Goal: Task Accomplishment & Management: Use online tool/utility

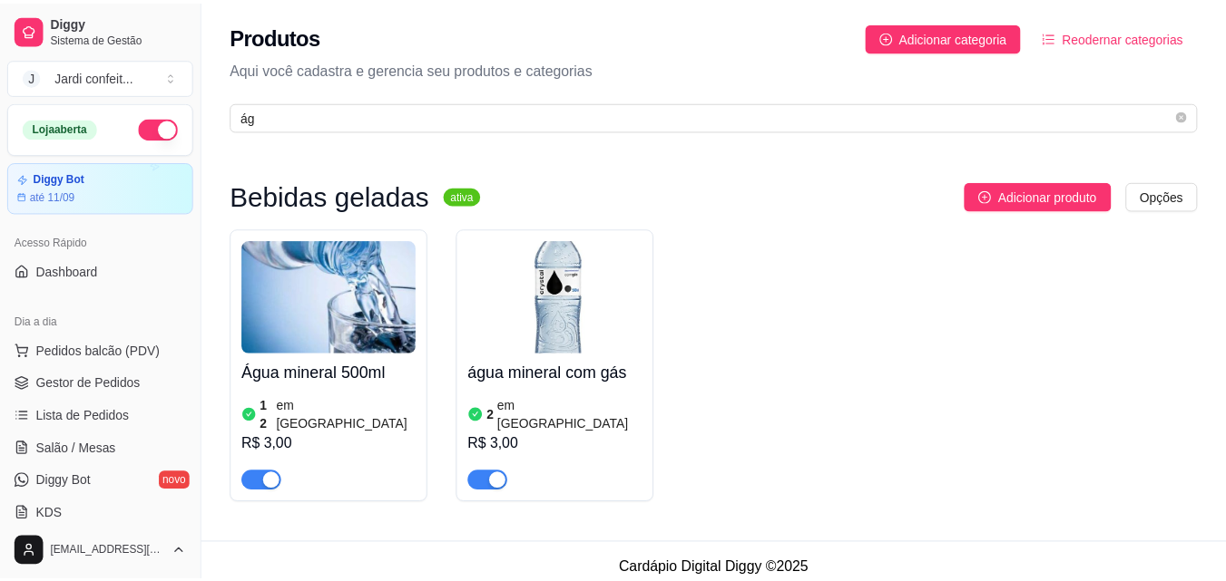
scroll to position [452, 0]
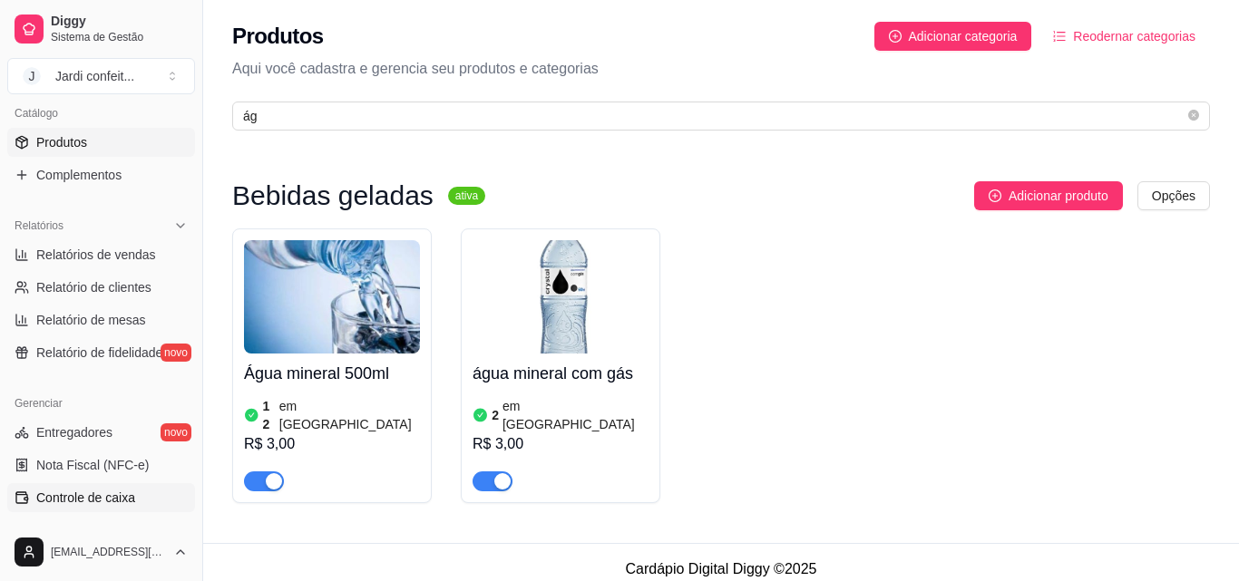
click at [130, 499] on span "Controle de caixa" at bounding box center [85, 498] width 99 height 18
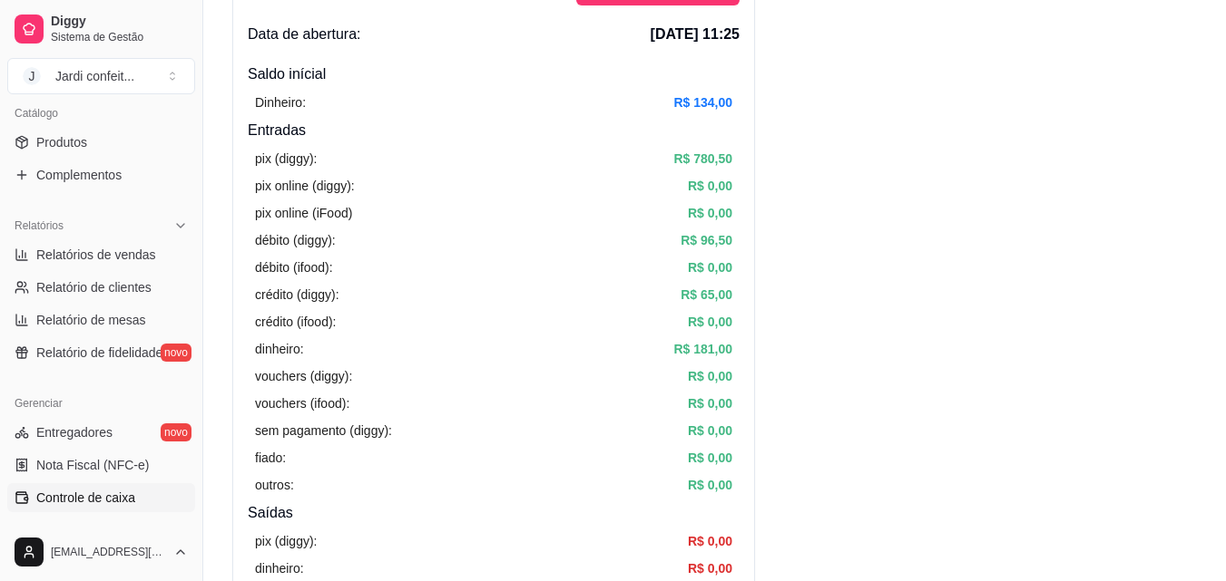
scroll to position [544, 0]
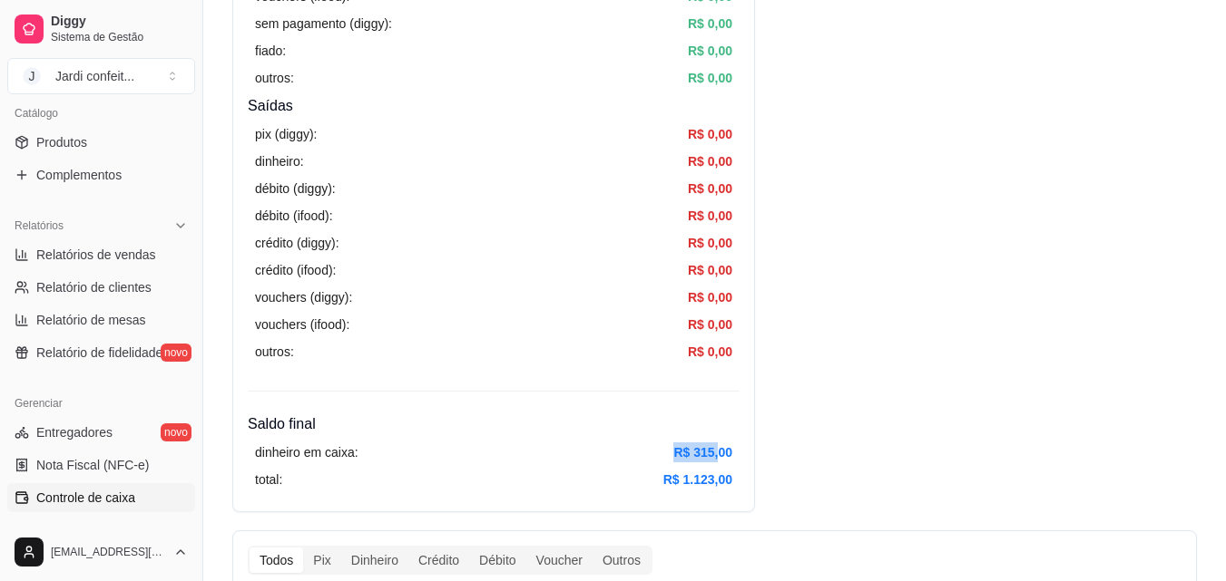
drag, startPoint x: 715, startPoint y: 449, endPoint x: 655, endPoint y: 442, distance: 60.3
click at [655, 442] on div "dinheiro em caixa: R$ 315,00 total: R$ 1.123,00" at bounding box center [494, 466] width 492 height 62
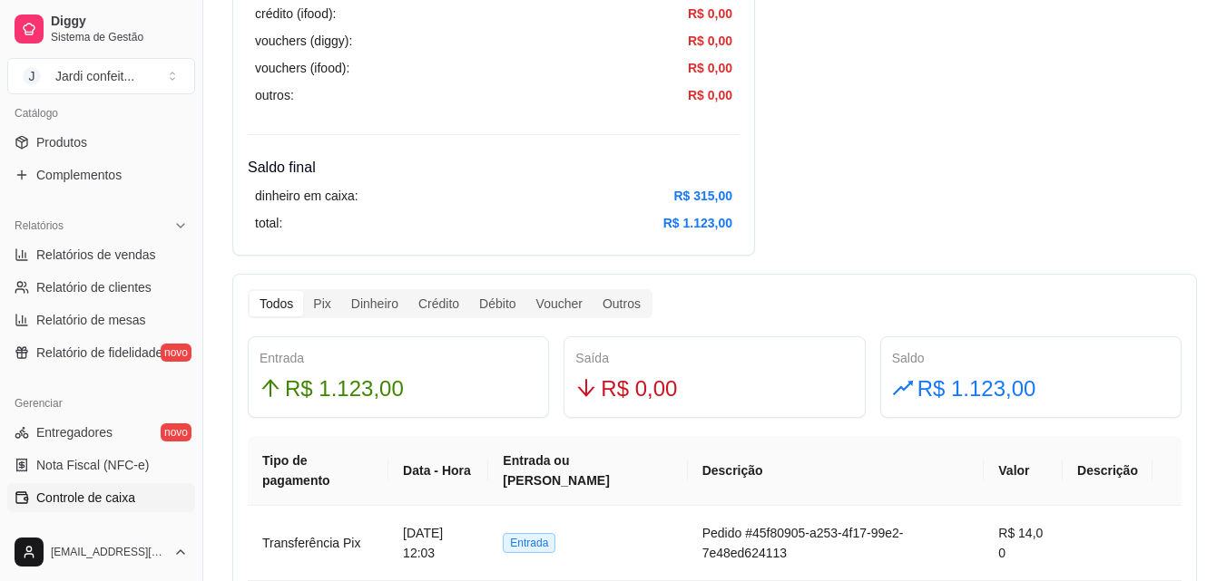
scroll to position [816, 0]
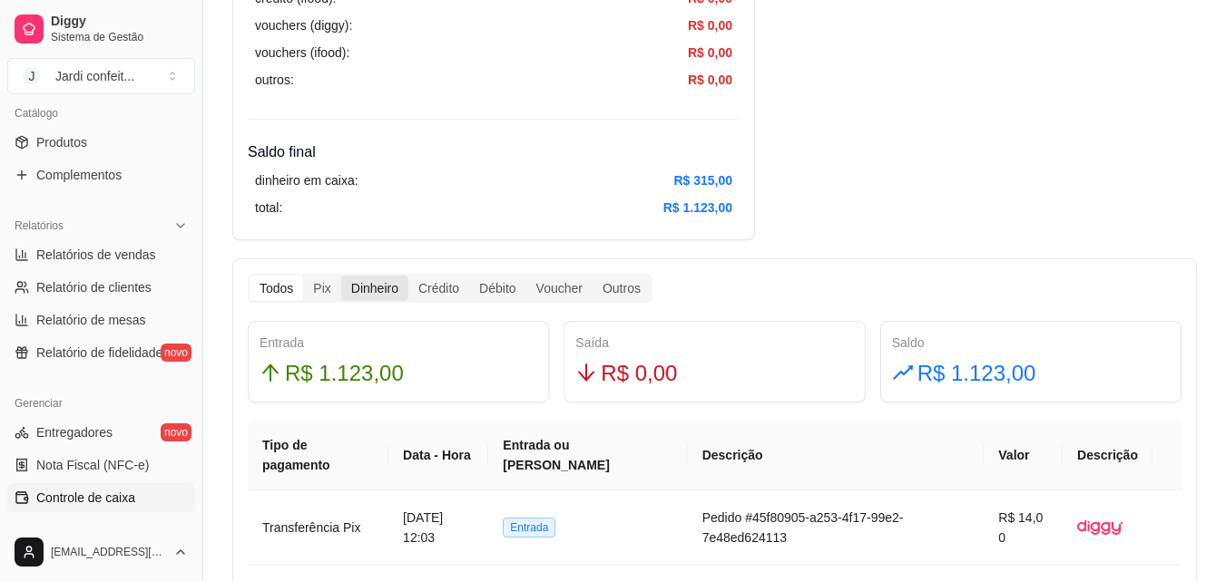
click at [378, 282] on div "Dinheiro" at bounding box center [374, 288] width 67 height 25
click at [341, 276] on input "Dinheiro" at bounding box center [341, 276] width 0 height 0
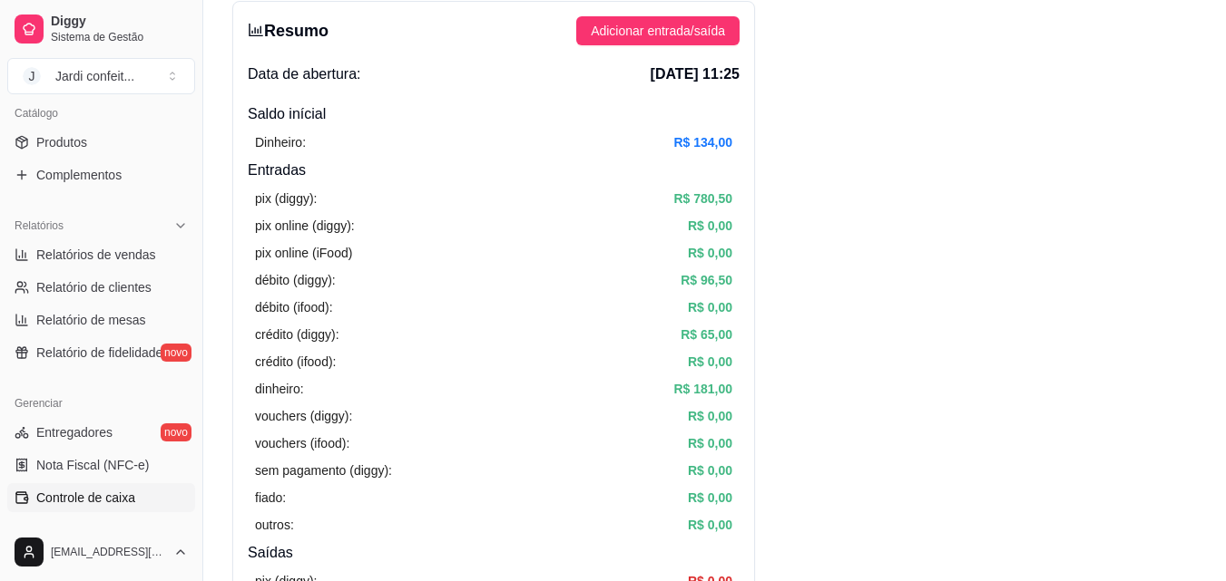
scroll to position [0, 0]
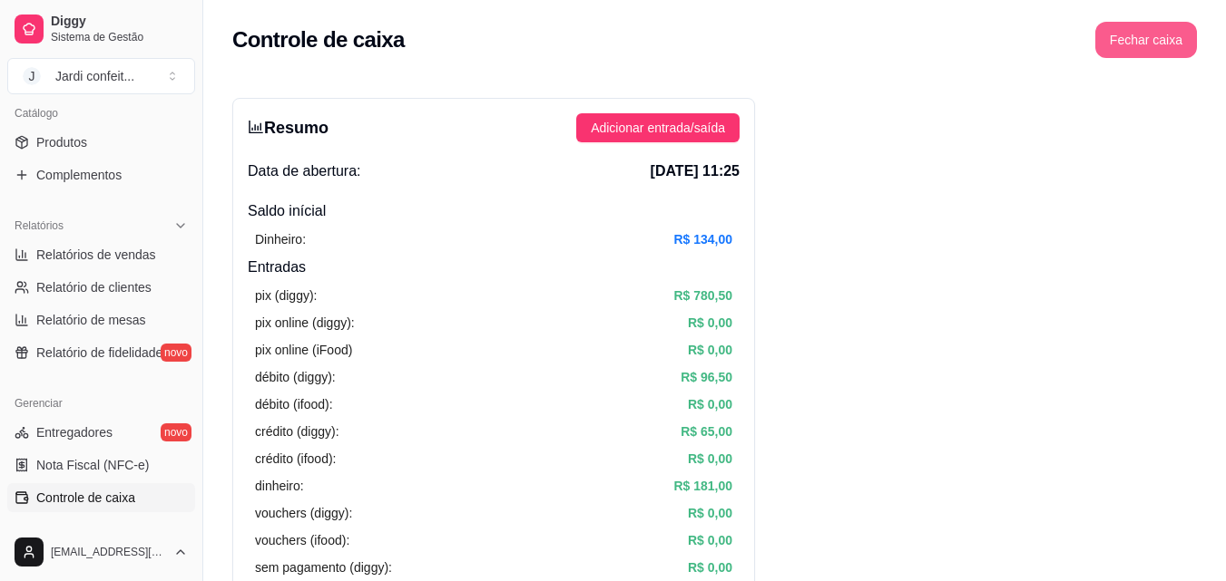
click at [1170, 45] on button "Fechar caixa" at bounding box center [1146, 40] width 102 height 36
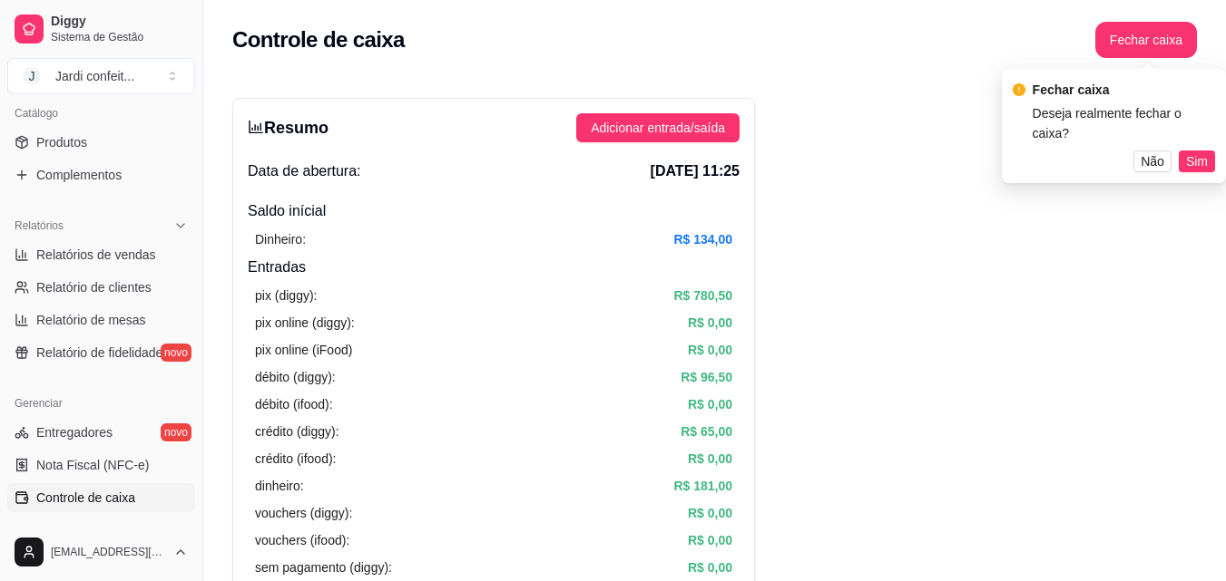
click at [1211, 151] on button "Sim" at bounding box center [1196, 162] width 36 height 22
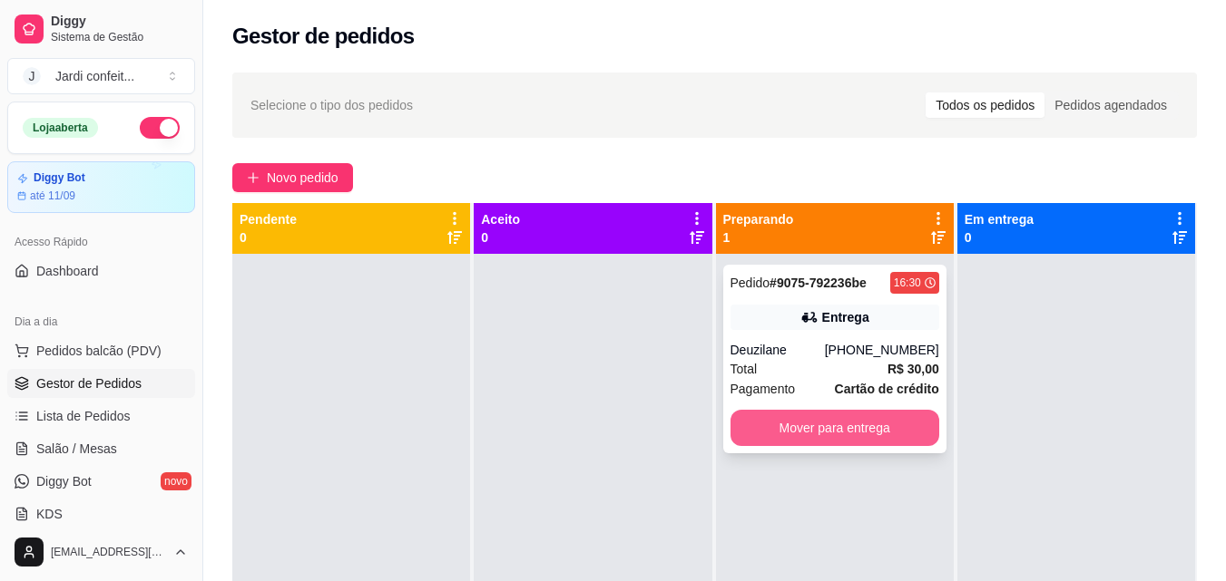
click at [917, 437] on button "Mover para entrega" at bounding box center [834, 428] width 209 height 36
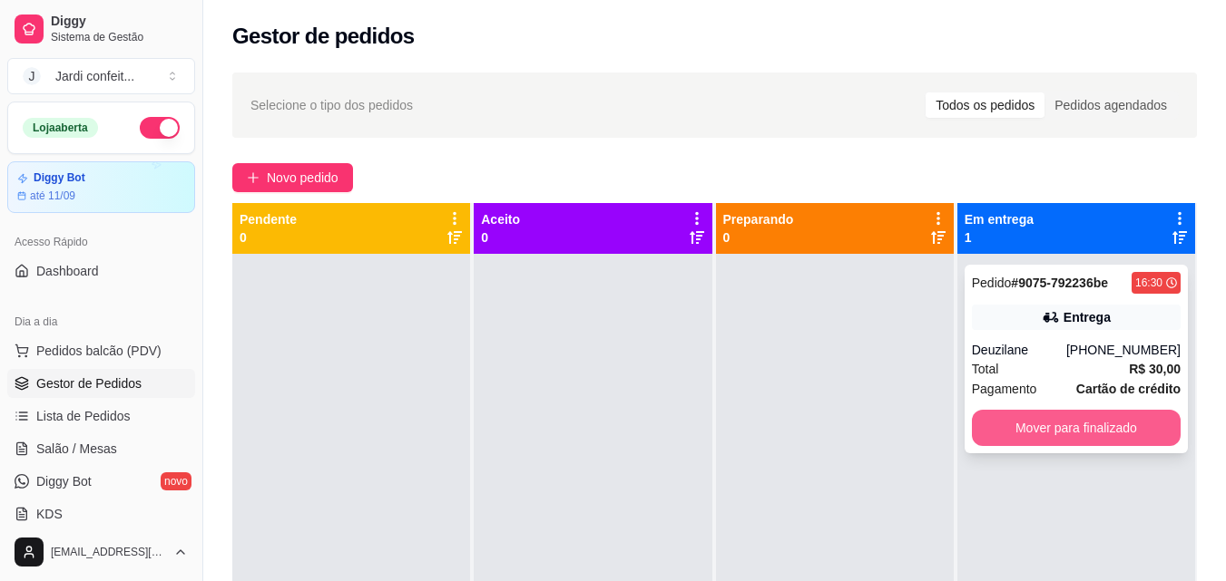
click at [1030, 433] on button "Mover para finalizado" at bounding box center [1076, 428] width 209 height 36
